Goal: Transaction & Acquisition: Book appointment/travel/reservation

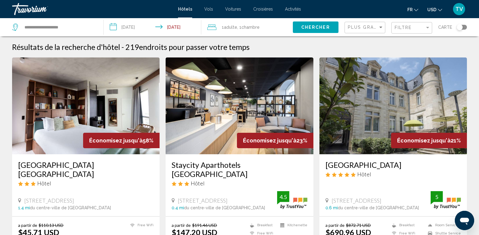
click at [375, 24] on div "Plus grandes économies" at bounding box center [366, 27] width 36 height 11
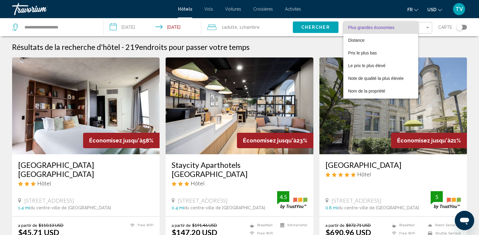
click at [310, 46] on div at bounding box center [239, 117] width 479 height 235
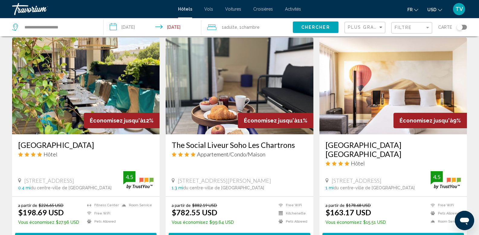
scroll to position [695, 0]
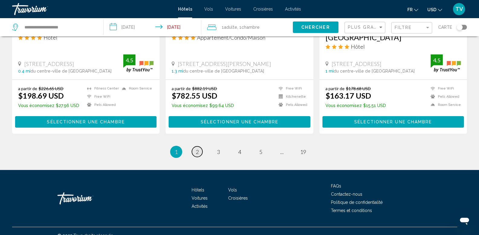
click at [195, 146] on link "page 2" at bounding box center [197, 151] width 11 height 11
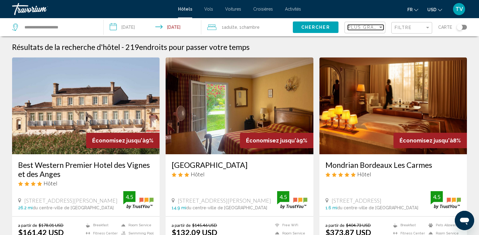
click at [369, 29] on span "Plus grandes économies" at bounding box center [384, 27] width 72 height 5
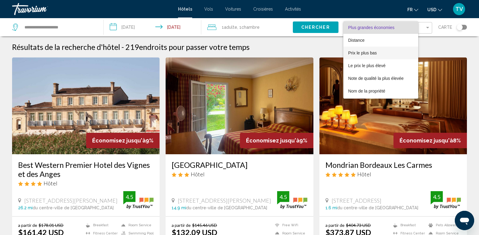
click at [370, 55] on span "Prix le plus bas" at bounding box center [362, 52] width 29 height 5
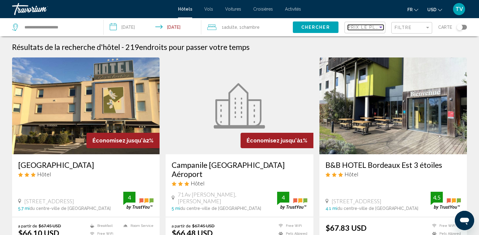
click at [369, 25] on span "Prix le plus bas" at bounding box center [371, 27] width 47 height 5
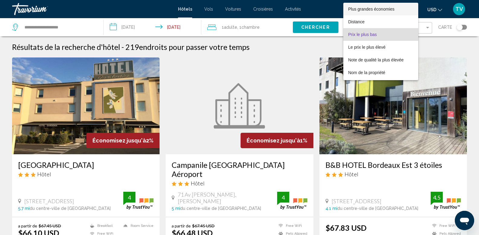
click at [376, 3] on span "Plus grandes économies" at bounding box center [380, 9] width 65 height 13
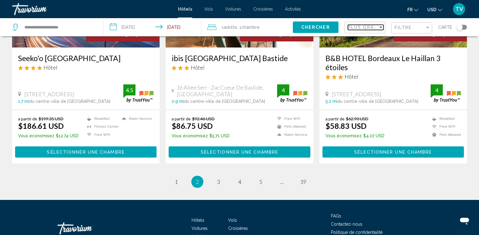
scroll to position [751, 0]
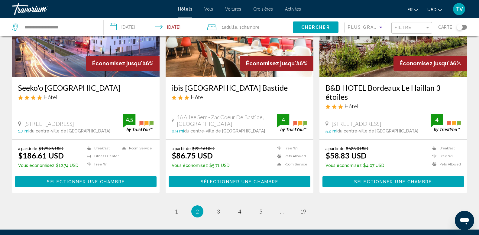
click at [431, 8] on span "USD" at bounding box center [431, 9] width 9 height 5
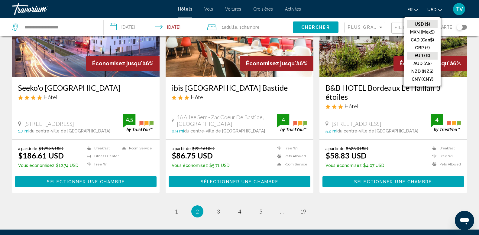
click at [426, 56] on button "EUR (€)" at bounding box center [422, 56] width 30 height 8
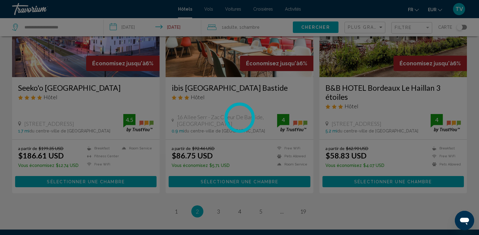
scroll to position [0, 0]
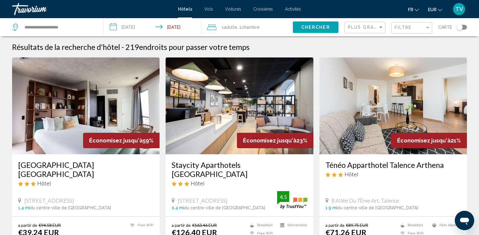
click at [328, 26] on span "Chercher" at bounding box center [315, 27] width 29 height 5
drag, startPoint x: 14, startPoint y: 162, endPoint x: 35, endPoint y: 171, distance: 23.3
click at [35, 171] on div "[GEOGRAPHIC_DATA] [GEOGRAPHIC_DATA] Hôtel [STREET_ADDRESS] 1.4 mi du centre-vil…" at bounding box center [85, 185] width 147 height 62
copy h3 "[GEOGRAPHIC_DATA] [GEOGRAPHIC_DATA]"
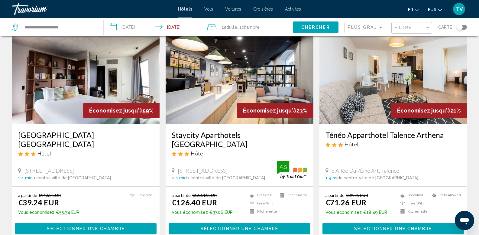
scroll to position [30, 0]
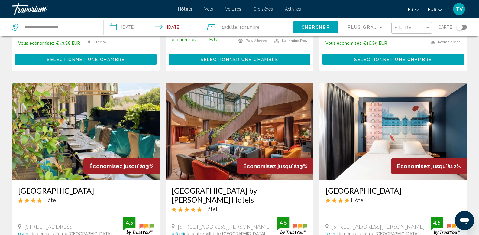
scroll to position [453, 0]
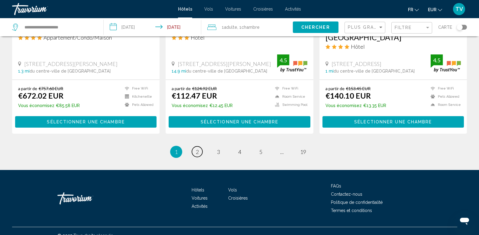
click at [197, 148] on span "2" at bounding box center [197, 151] width 3 height 7
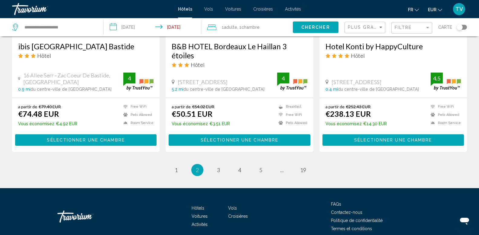
scroll to position [815, 0]
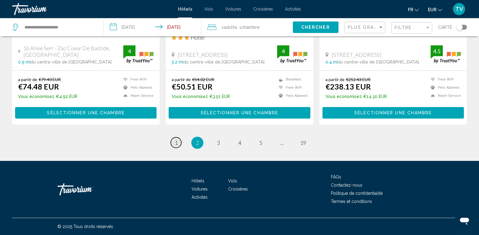
click at [178, 147] on link "page 1" at bounding box center [176, 142] width 11 height 11
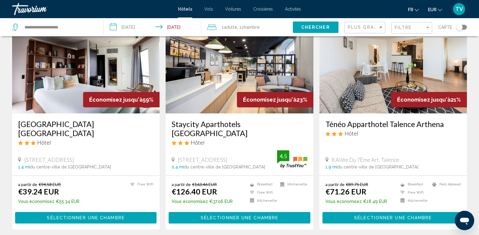
scroll to position [30, 0]
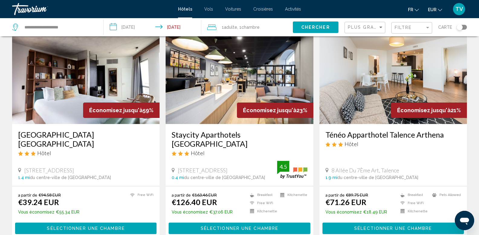
click at [223, 26] on span "1 Adulte Adultes" at bounding box center [229, 27] width 15 height 8
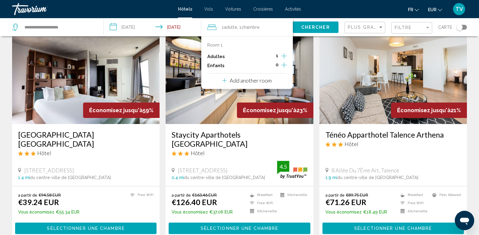
click at [284, 56] on icon "Increment adults" at bounding box center [283, 55] width 5 height 7
click at [324, 11] on div "fr English Español Français Italiano Português русский EUR USD ($) MXN (Mex$) C…" at bounding box center [387, 9] width 160 height 13
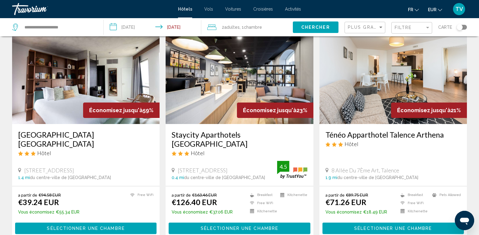
click at [323, 29] on span "Chercher" at bounding box center [315, 27] width 29 height 5
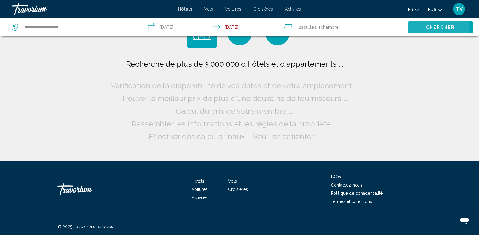
scroll to position [0, 0]
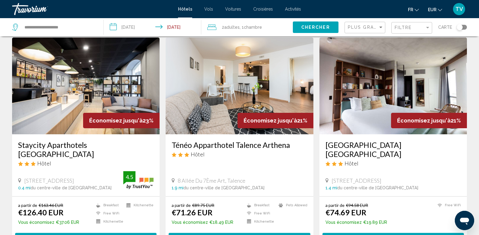
scroll to position [30, 0]
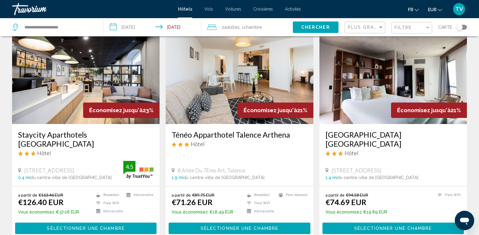
drag, startPoint x: 190, startPoint y: 131, endPoint x: 302, endPoint y: 129, distance: 111.7
click at [302, 129] on div "Ténéo Apparthotel Talence Arthena Hôtel 8 Allée Du 7Ème Art, Talence 1.9 mi du …" at bounding box center [238, 155] width 147 height 62
copy h3 "Ténéo Apparthotel Talence Arthena"
drag, startPoint x: 329, startPoint y: 133, endPoint x: 344, endPoint y: 142, distance: 17.4
click at [344, 142] on div "[GEOGRAPHIC_DATA] [GEOGRAPHIC_DATA] Hôtel [STREET_ADDRESS] 1.4 mi du centre-vil…" at bounding box center [392, 155] width 147 height 62
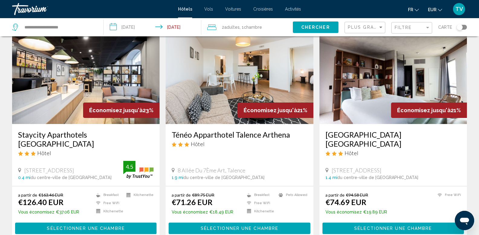
copy h3 "[GEOGRAPHIC_DATA] [GEOGRAPHIC_DATA]"
click at [468, 140] on app-hotels-search-item "Économisez jusqu'à 21% JOST [GEOGRAPHIC_DATA] [GEOGRAPHIC_DATA] Hôtel [STREET_A…" at bounding box center [392, 133] width 153 height 213
click at [332, 137] on h3 "[GEOGRAPHIC_DATA] [GEOGRAPHIC_DATA]" at bounding box center [392, 139] width 135 height 18
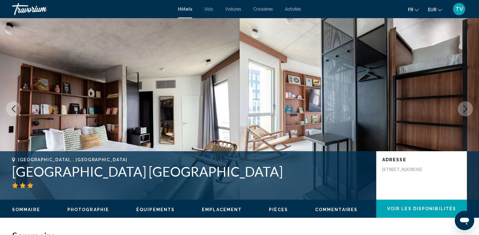
scroll to position [121, 0]
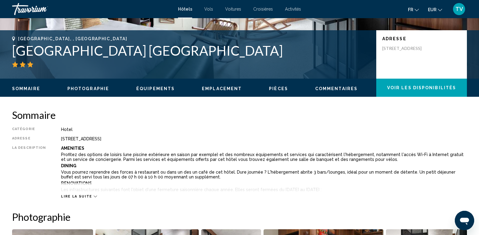
drag, startPoint x: 276, startPoint y: 53, endPoint x: 15, endPoint y: 57, distance: 260.9
click at [15, 57] on h1 "[GEOGRAPHIC_DATA] [GEOGRAPHIC_DATA]" at bounding box center [191, 51] width 358 height 16
copy h1 "[GEOGRAPHIC_DATA] [GEOGRAPHIC_DATA]"
click at [278, 143] on div "Catégorie Hotel Adresse [STREET_ADDRESS] La description Amenities Profitez des …" at bounding box center [239, 163] width 454 height 72
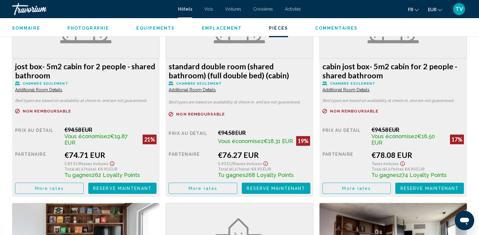
scroll to position [876, 0]
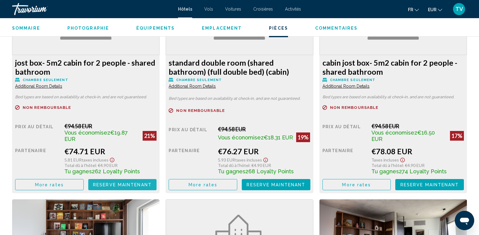
click at [104, 182] on span "Reserve maintenant" at bounding box center [122, 184] width 59 height 5
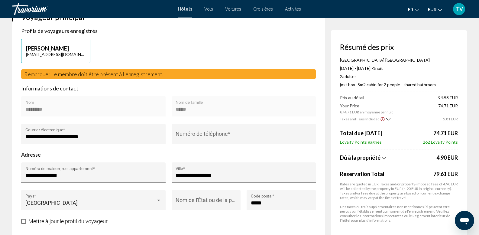
scroll to position [211, 0]
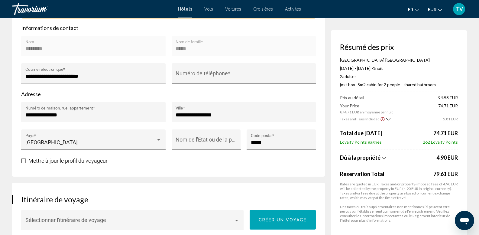
click at [179, 69] on div "Numéro de téléphone *" at bounding box center [243, 75] width 136 height 16
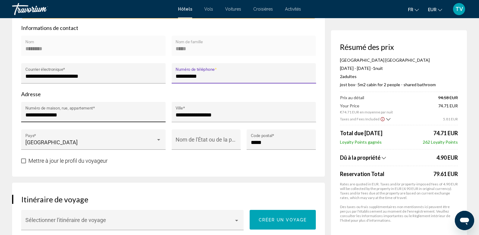
type input "**********"
click at [81, 112] on input "**********" at bounding box center [93, 115] width 136 height 6
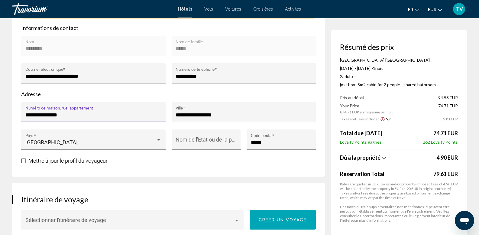
click at [81, 112] on input "**********" at bounding box center [93, 115] width 136 height 6
type input "**********"
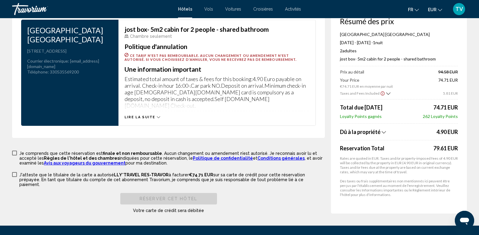
scroll to position [815, 0]
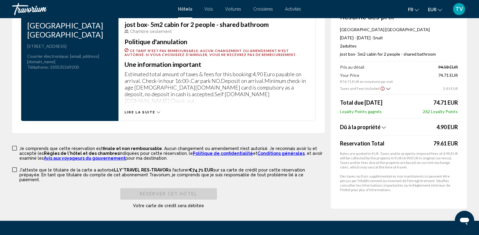
click at [372, 124] on span "Dû à la propriété" at bounding box center [360, 127] width 40 height 7
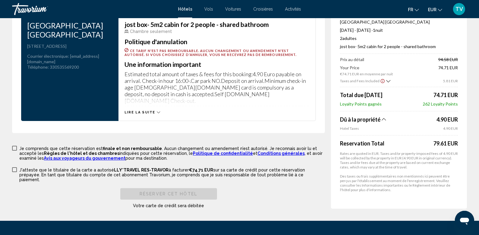
click at [383, 116] on icon "Show Taxes and Fees breakdown" at bounding box center [383, 118] width 4 height 5
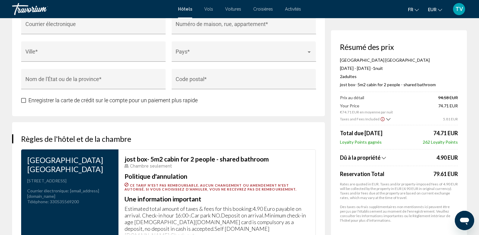
scroll to position [634, 0]
